Goal: Task Accomplishment & Management: Use online tool/utility

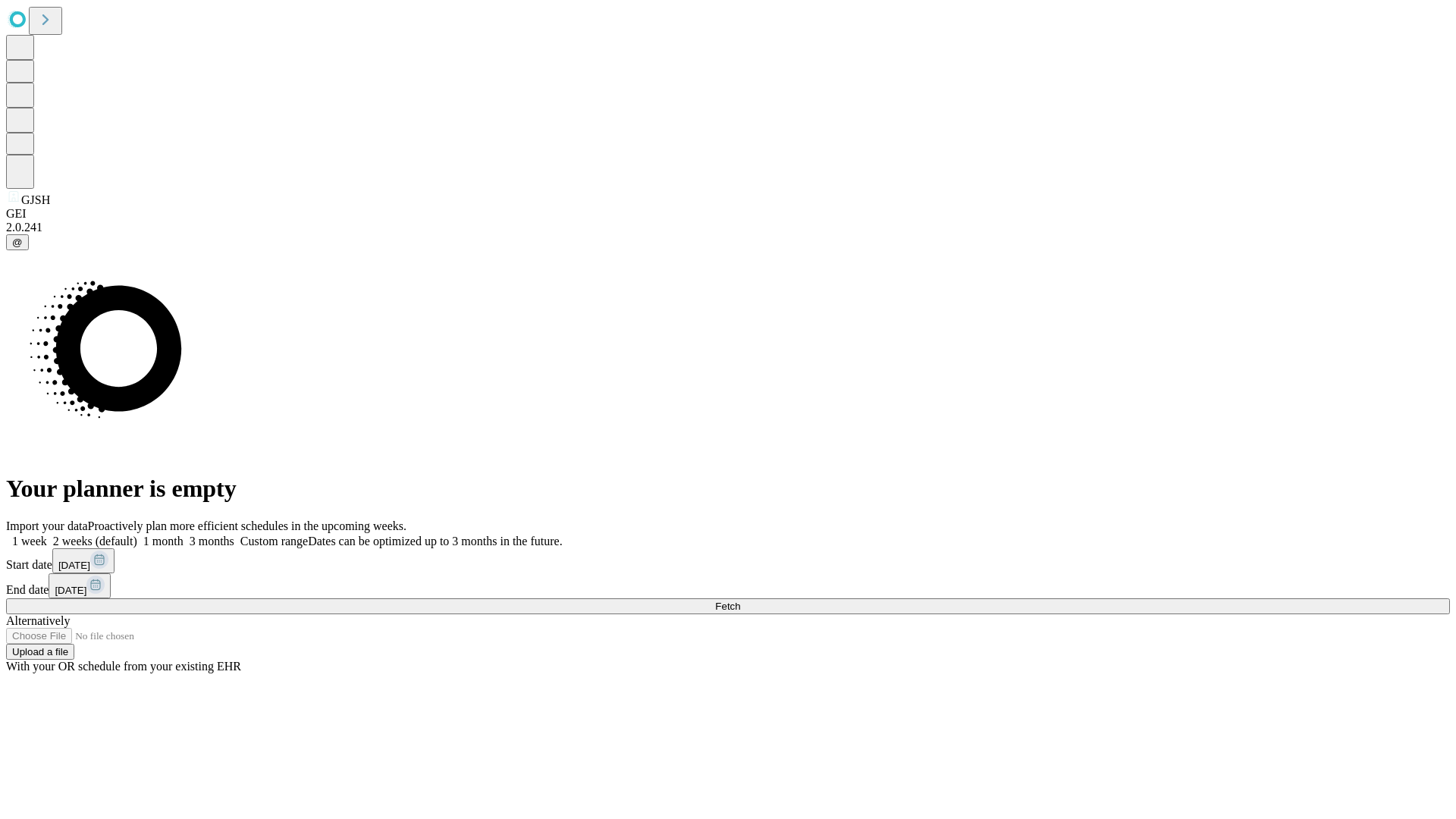
click at [138, 535] on label "2 weeks (default)" at bounding box center [91, 541] width 90 height 13
click at [740, 601] on span "Fetch" at bounding box center [727, 606] width 25 height 12
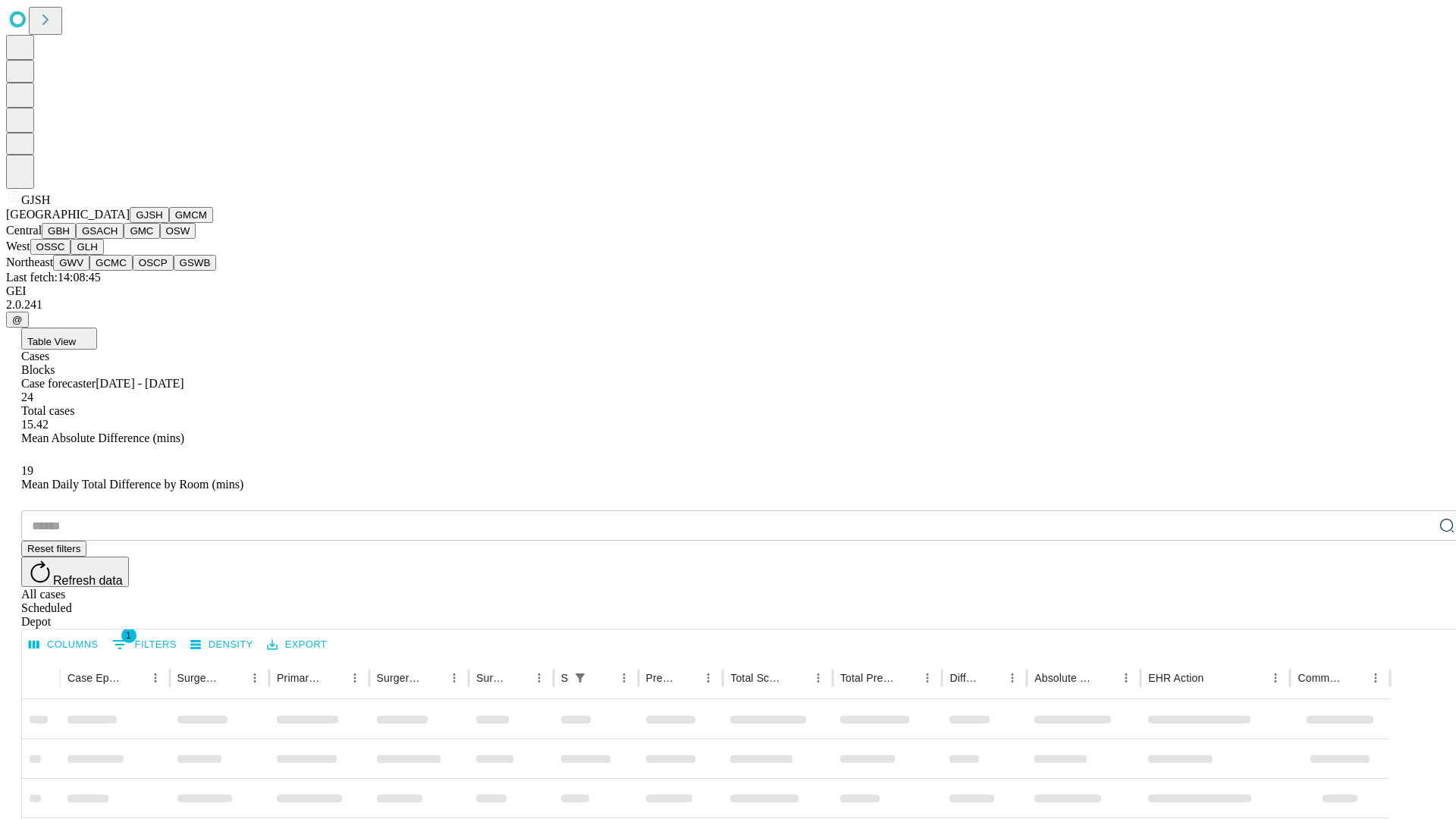
click at [169, 223] on button "GMCM" at bounding box center [191, 215] width 44 height 16
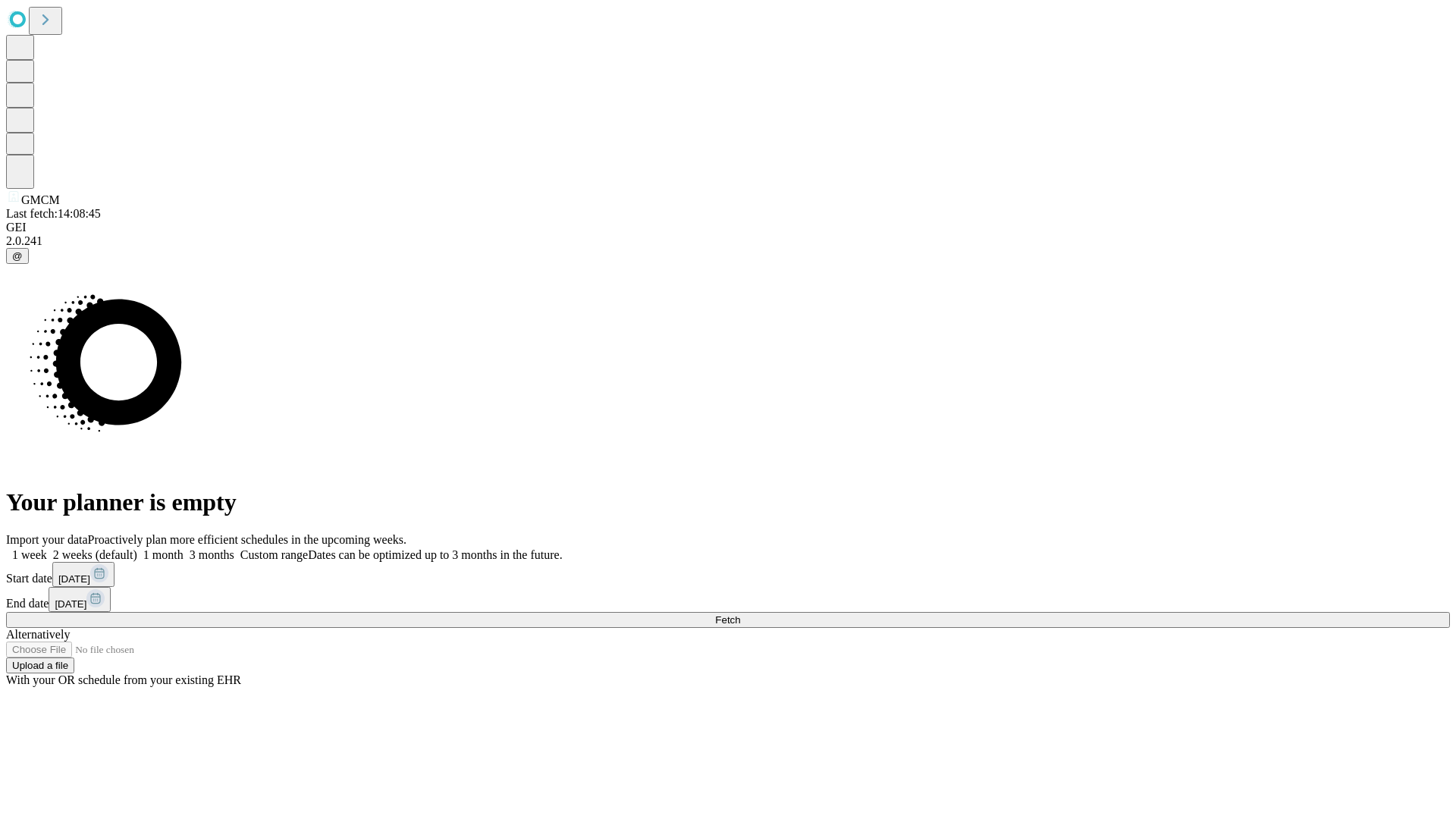
click at [138, 548] on label "2 weeks (default)" at bounding box center [91, 555] width 90 height 13
click at [740, 614] on span "Fetch" at bounding box center [727, 620] width 25 height 12
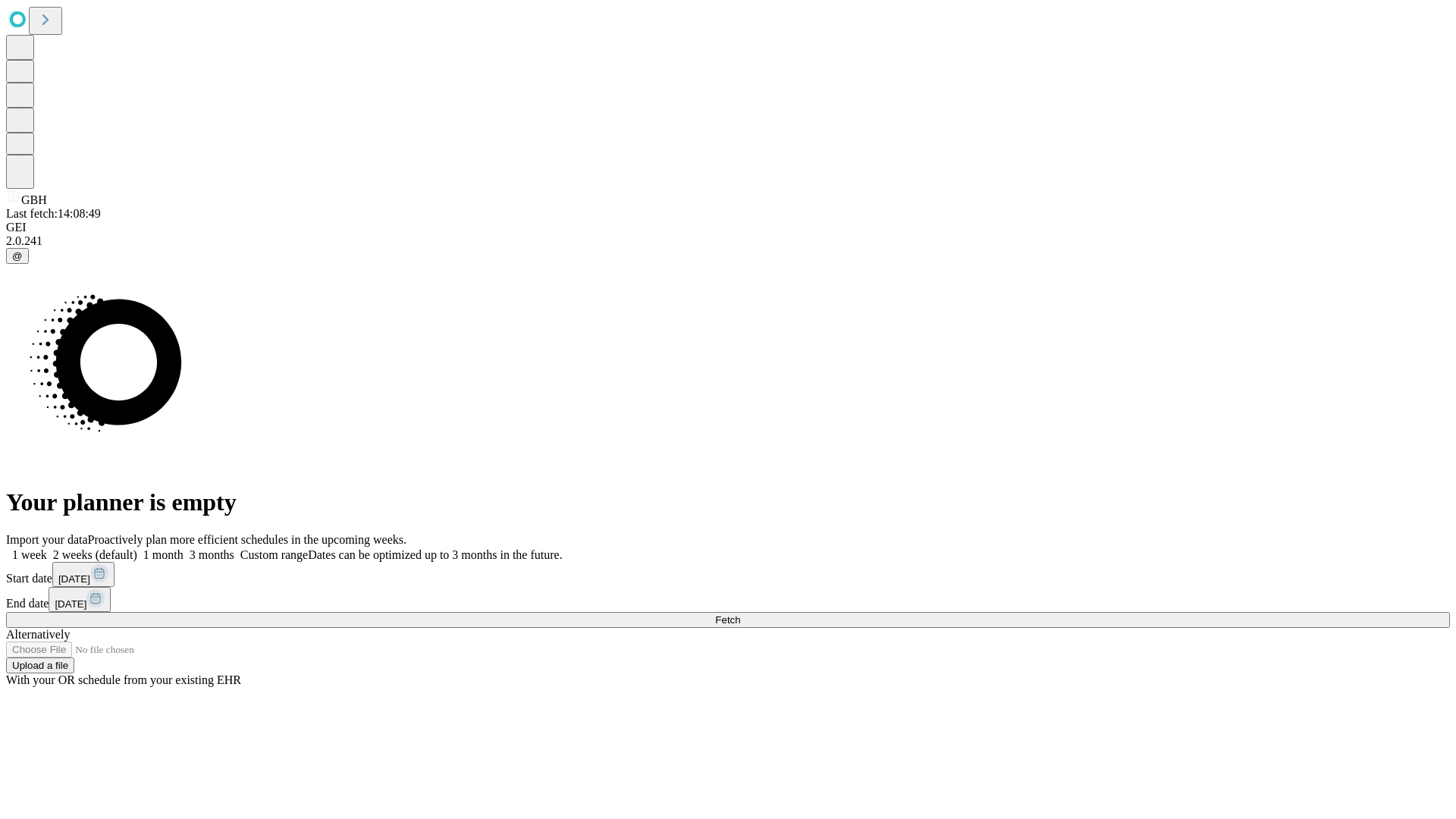
click at [138, 548] on label "2 weeks (default)" at bounding box center [91, 555] width 90 height 13
click at [740, 614] on span "Fetch" at bounding box center [727, 620] width 25 height 12
click at [138, 548] on label "2 weeks (default)" at bounding box center [91, 555] width 90 height 13
click at [740, 614] on span "Fetch" at bounding box center [727, 620] width 25 height 12
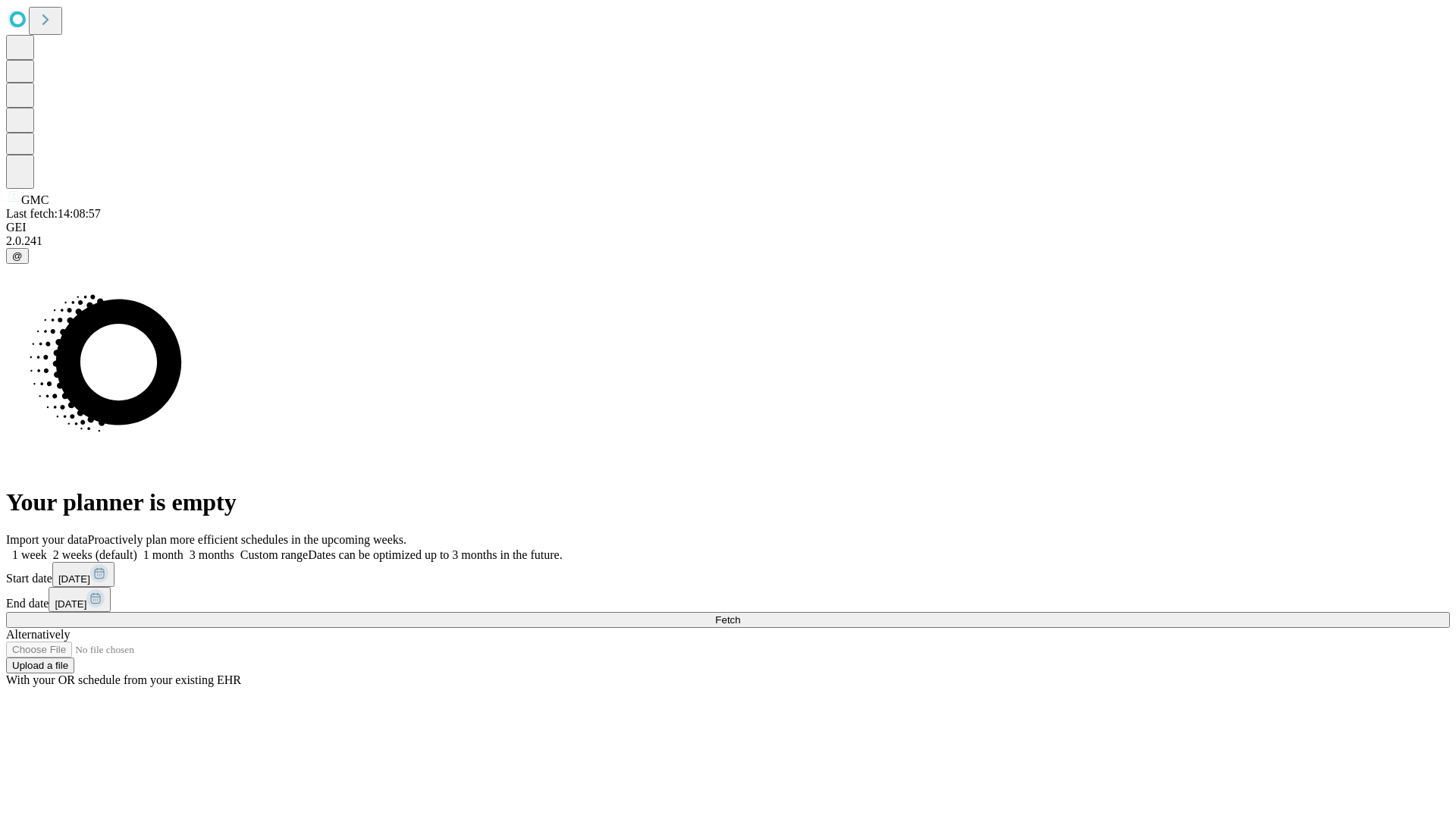
click at [138, 548] on label "2 weeks (default)" at bounding box center [91, 555] width 90 height 13
click at [740, 614] on span "Fetch" at bounding box center [727, 620] width 25 height 12
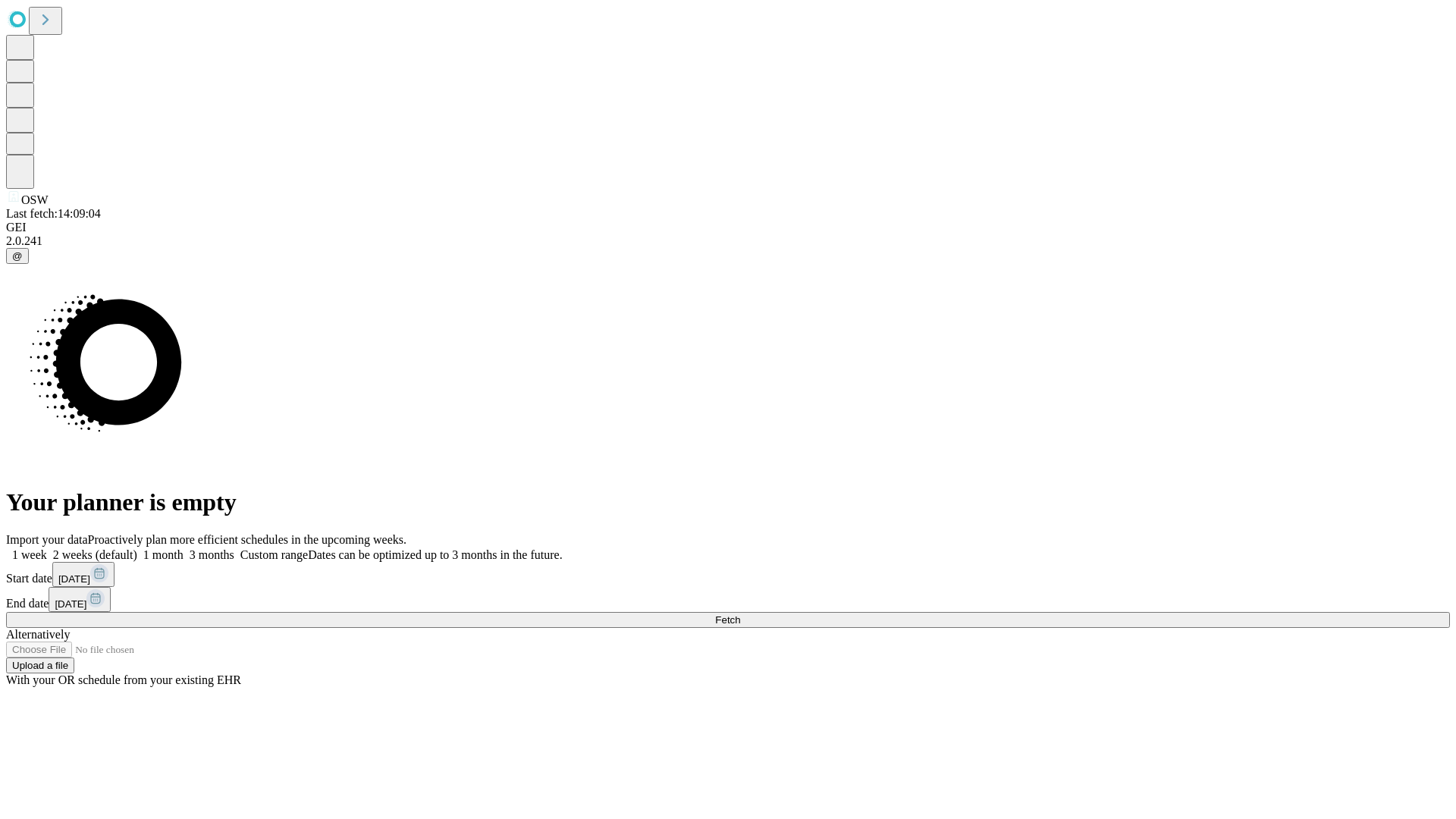
click at [138, 548] on label "2 weeks (default)" at bounding box center [91, 555] width 90 height 13
click at [740, 614] on span "Fetch" at bounding box center [727, 620] width 25 height 12
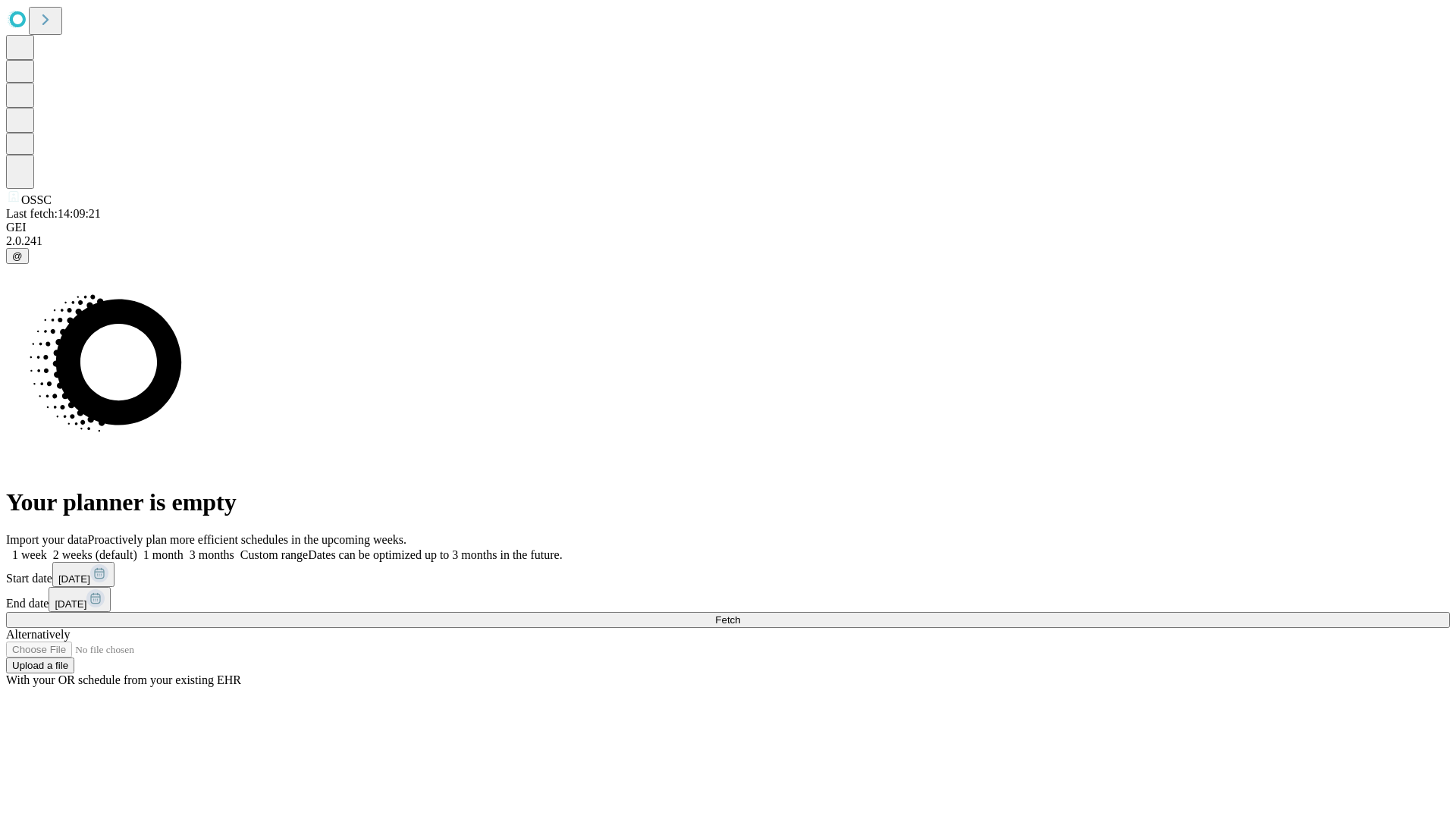
click at [138, 548] on label "2 weeks (default)" at bounding box center [91, 555] width 90 height 13
click at [740, 614] on span "Fetch" at bounding box center [727, 620] width 25 height 12
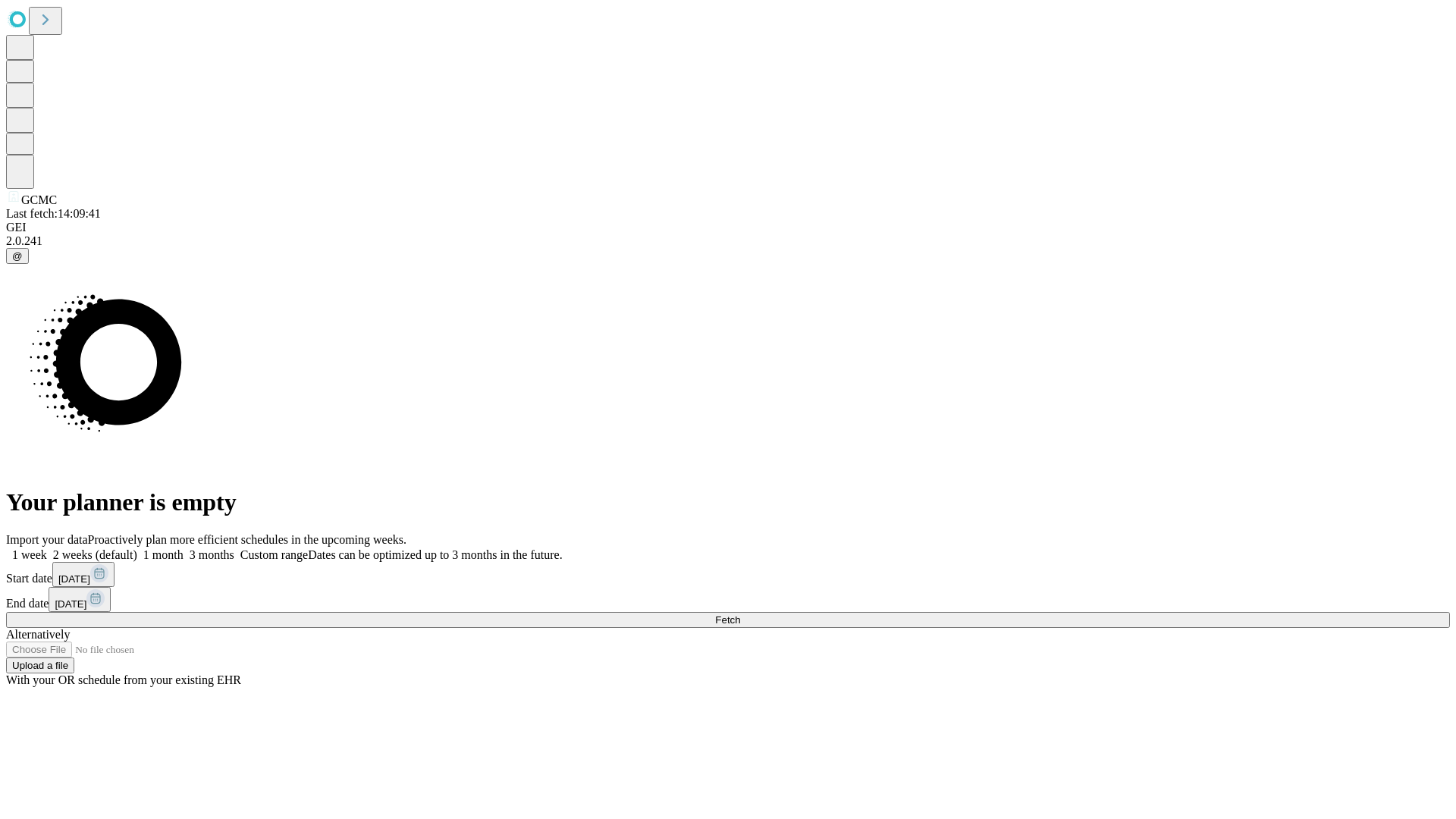
click at [740, 614] on span "Fetch" at bounding box center [727, 620] width 25 height 12
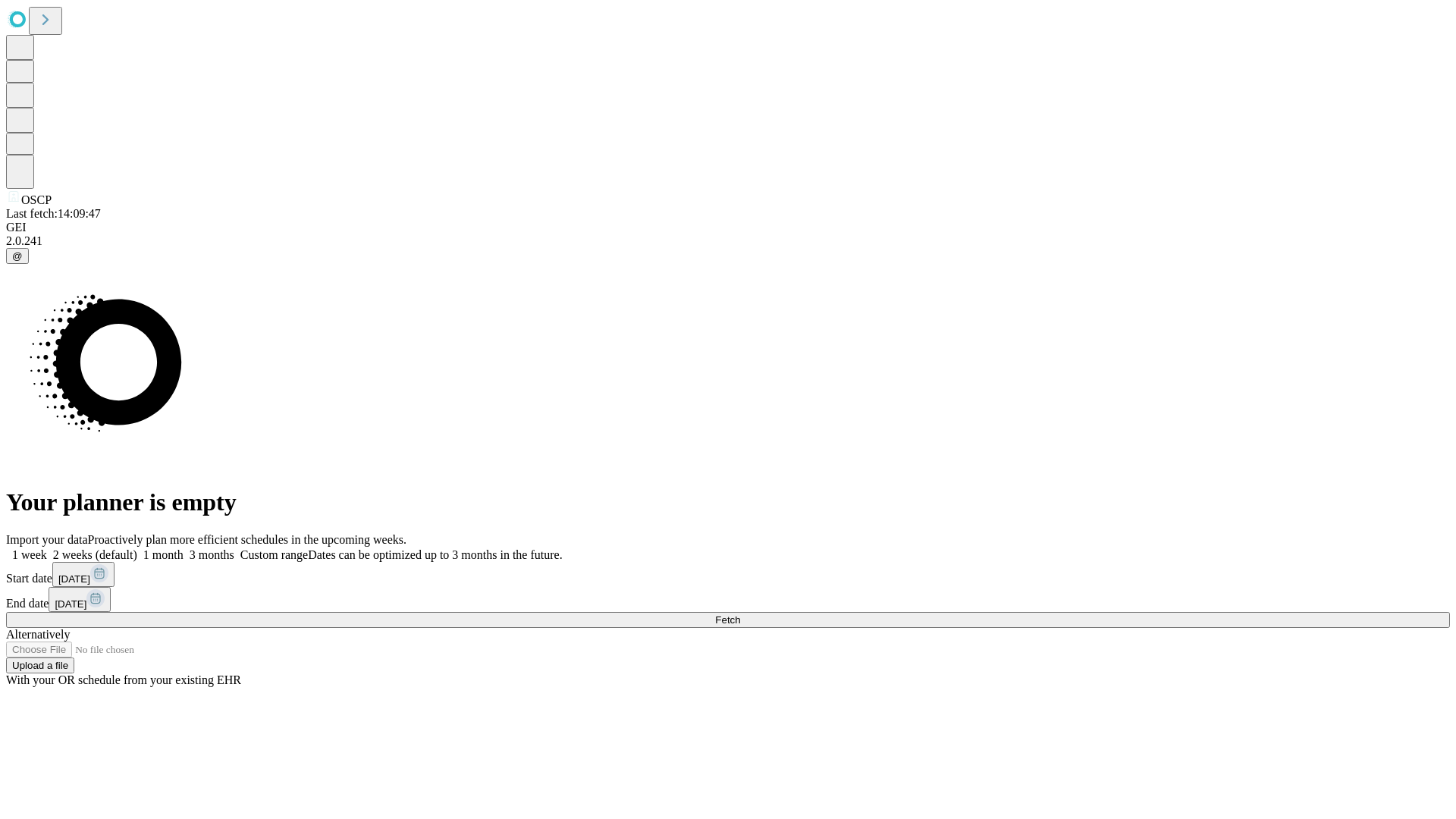
click at [138, 548] on label "2 weeks (default)" at bounding box center [91, 555] width 90 height 13
click at [740, 614] on span "Fetch" at bounding box center [727, 620] width 25 height 12
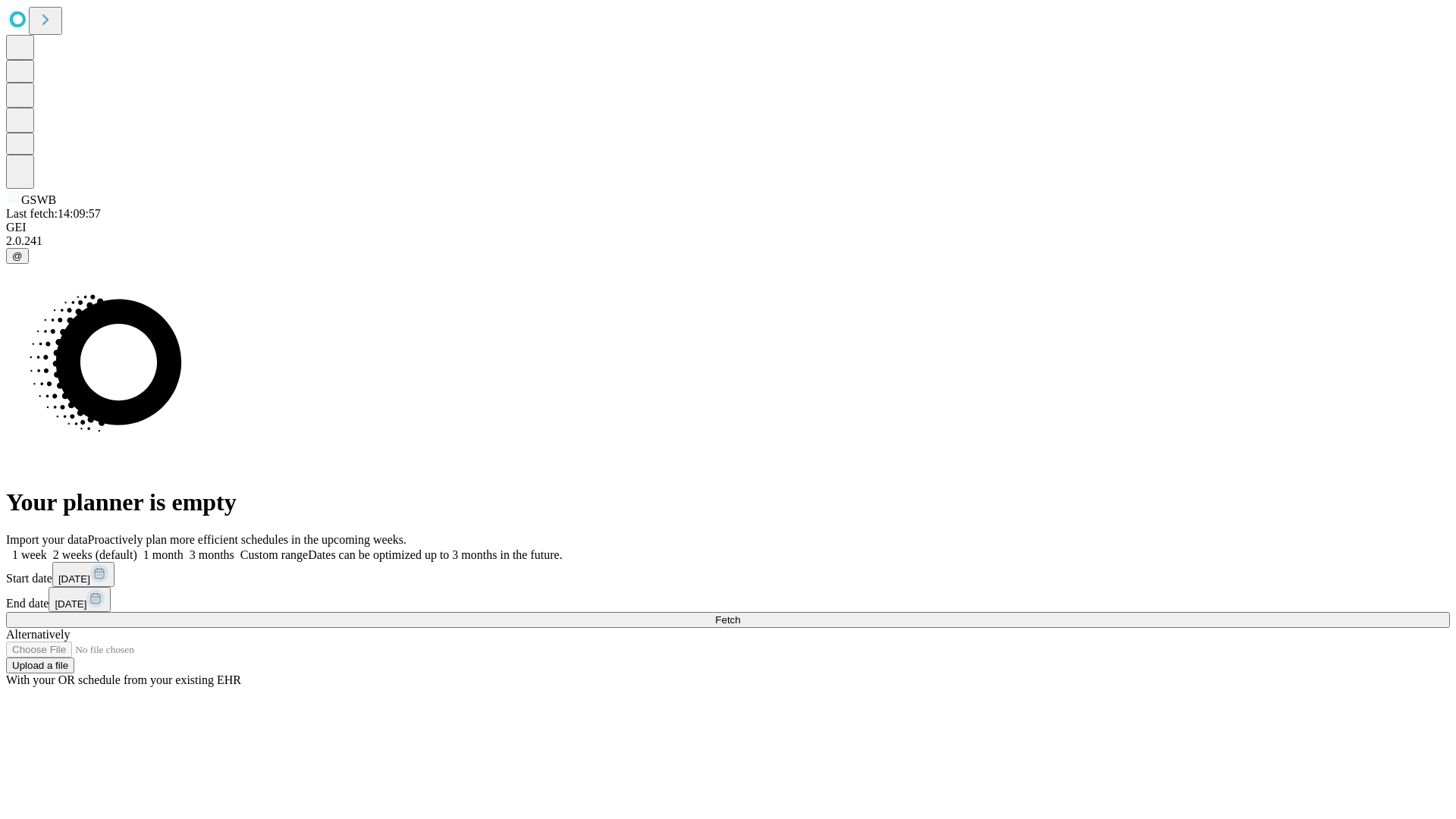
click at [740, 614] on span "Fetch" at bounding box center [727, 620] width 25 height 12
